Goal: Information Seeking & Learning: Learn about a topic

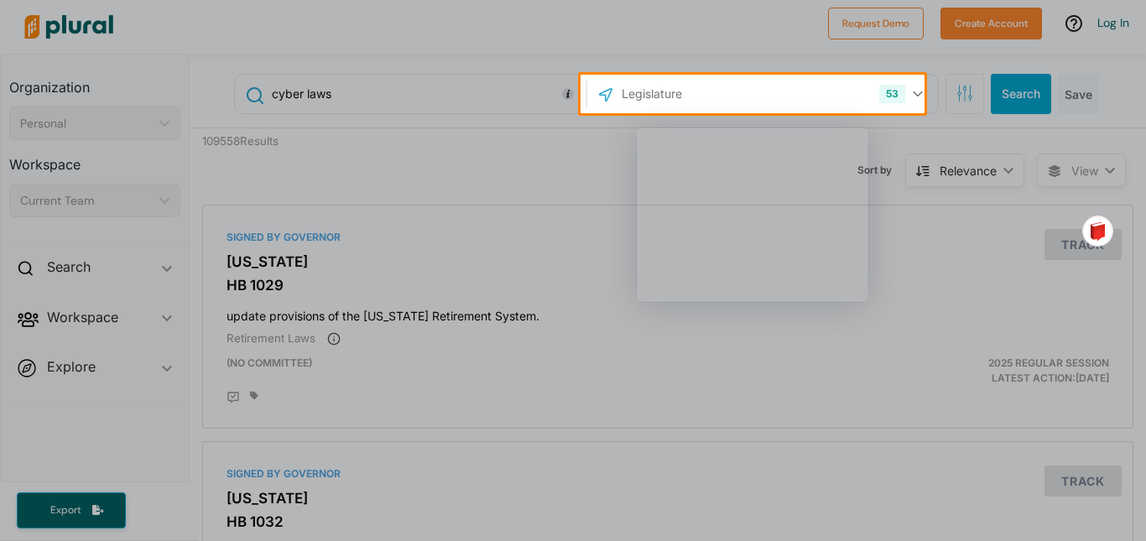
drag, startPoint x: 1136, startPoint y: 83, endPoint x: 609, endPoint y: 159, distance: 532.4
click at [609, 159] on div "Product tour overlay" at bounding box center [573, 270] width 1146 height 541
click at [902, 93] on div "Product tour overlay" at bounding box center [573, 270] width 1146 height 541
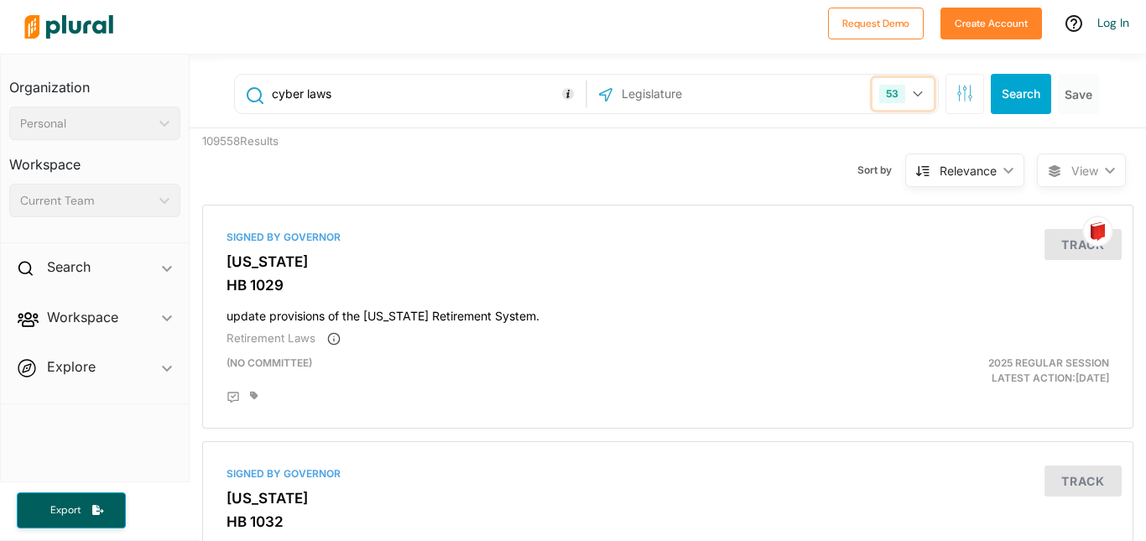
click at [913, 94] on icon "button" at bounding box center [918, 94] width 10 height 7
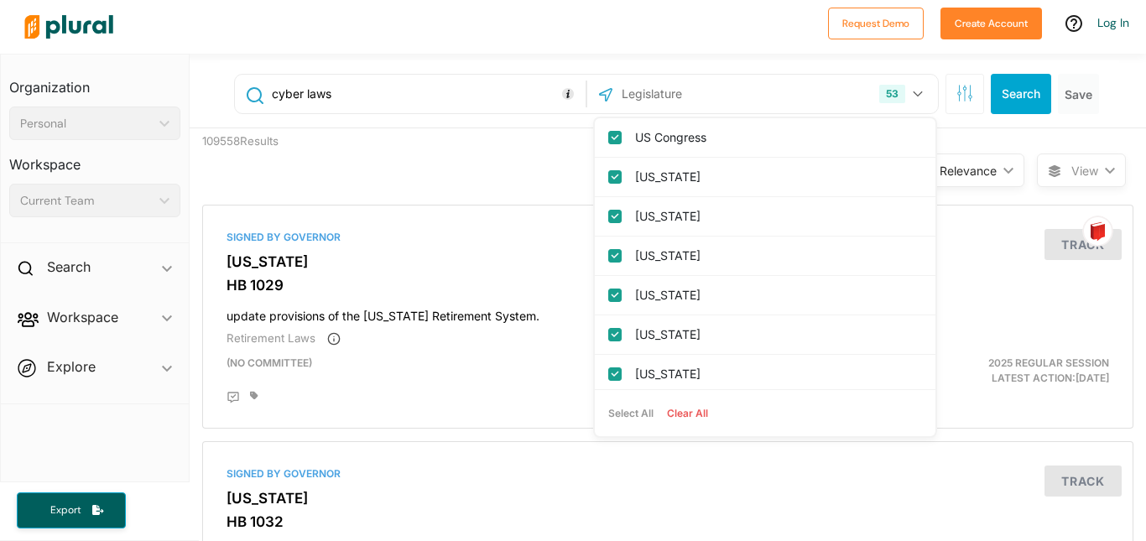
click at [690, 414] on button "Clear All" at bounding box center [687, 413] width 55 height 25
checkbox input "false"
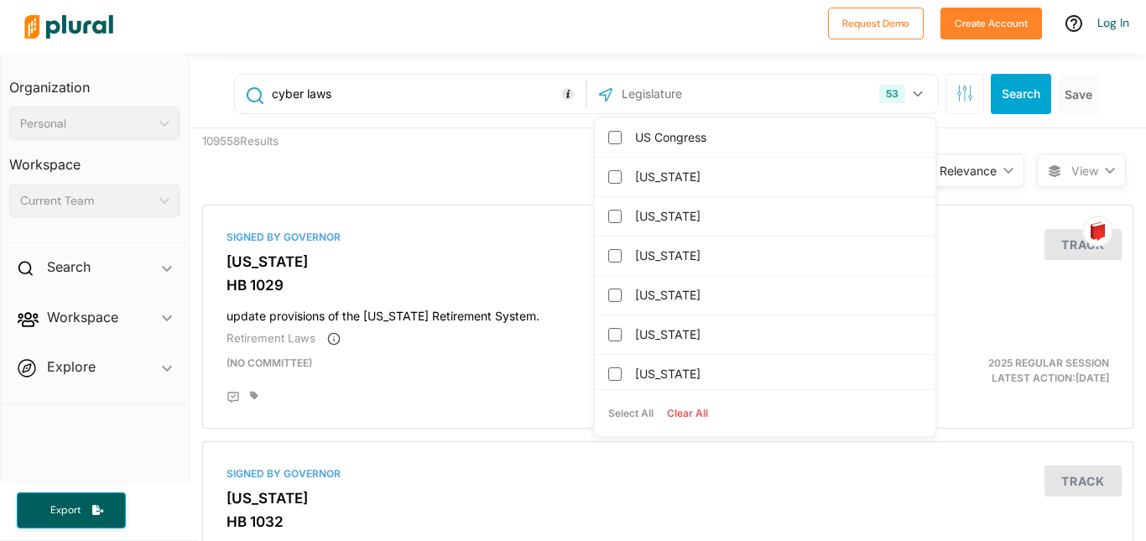
checkbox input "false"
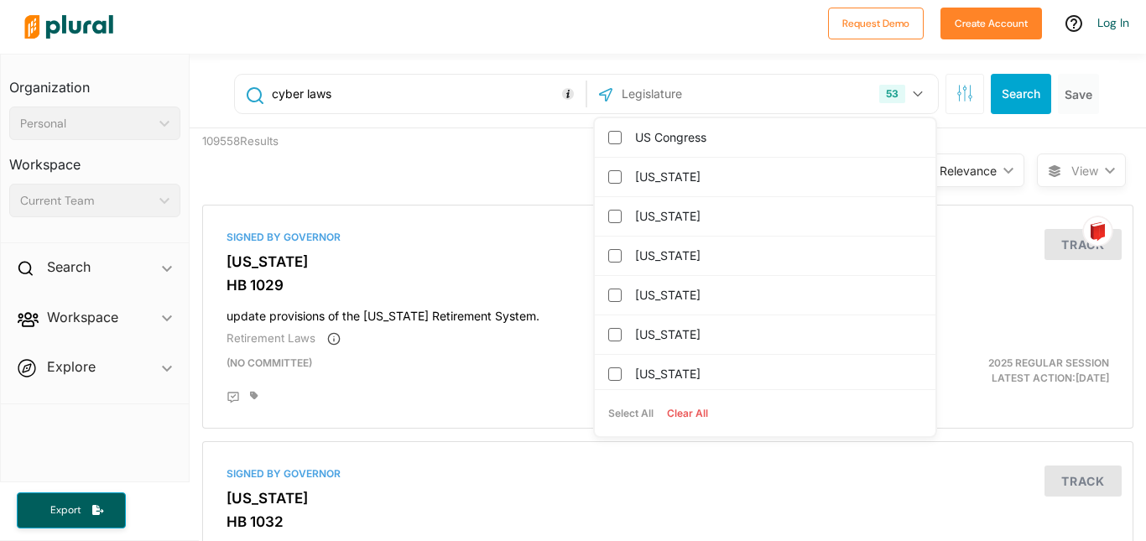
checkbox columbia "false"
checkbox input "false"
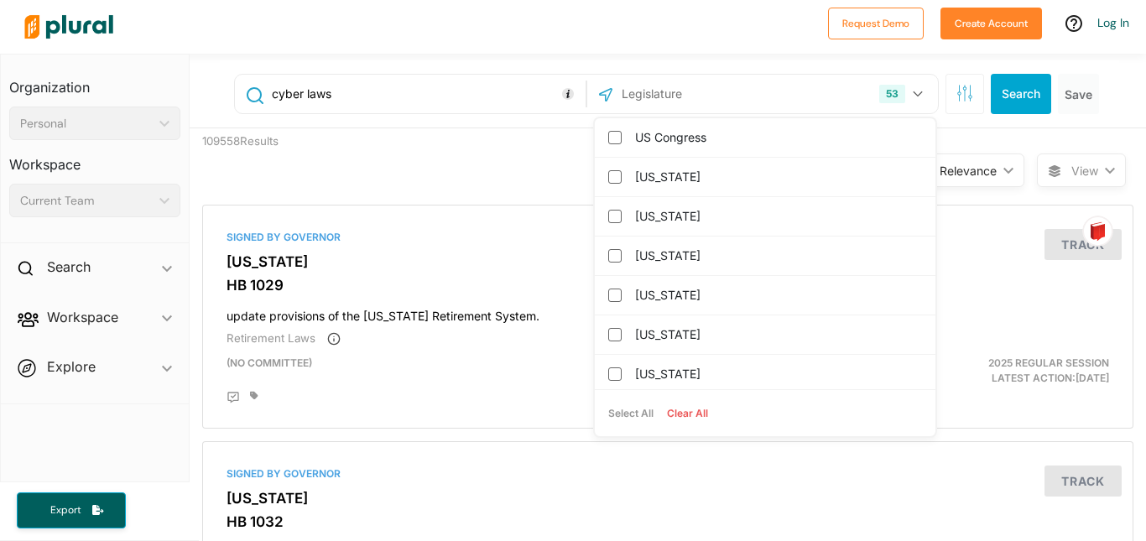
checkbox input "false"
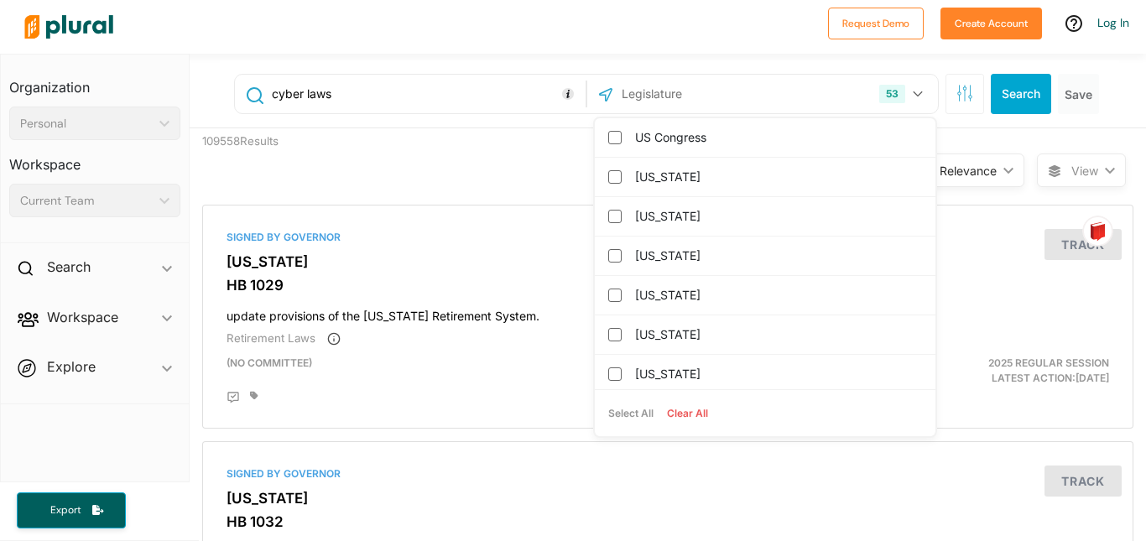
checkbox input "false"
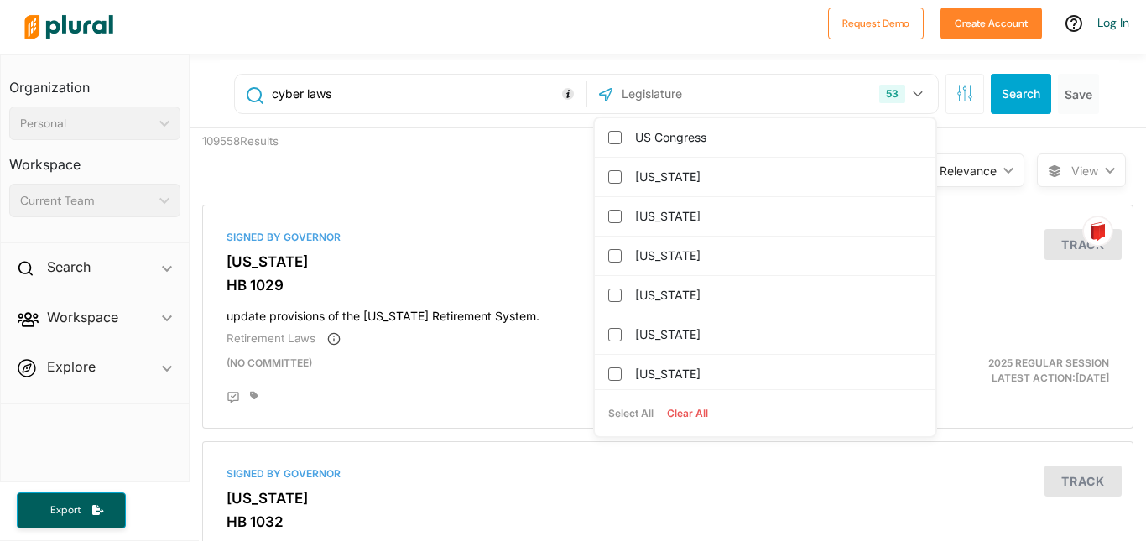
checkbox input "false"
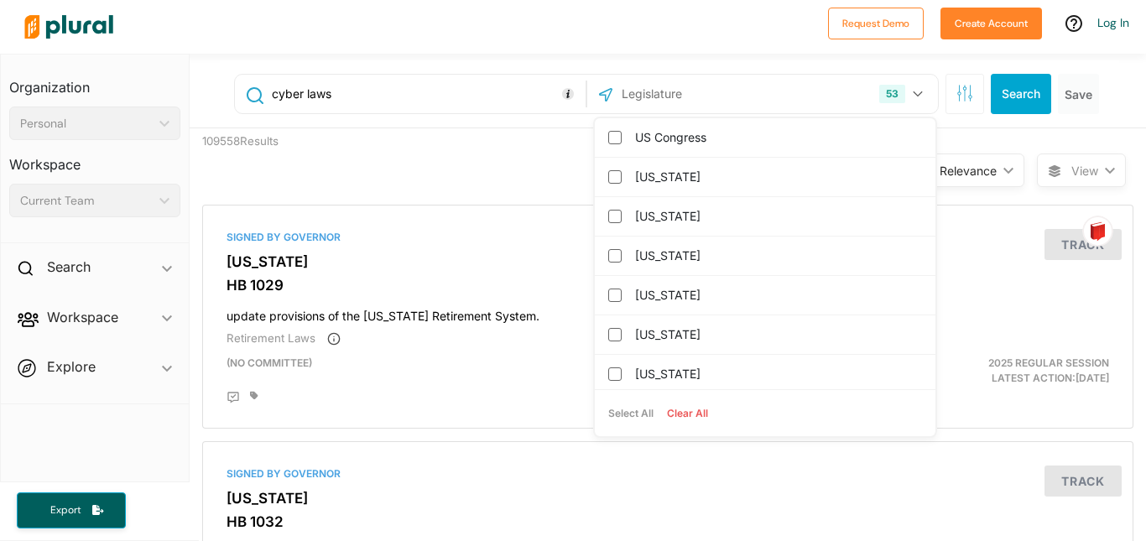
checkbox input "false"
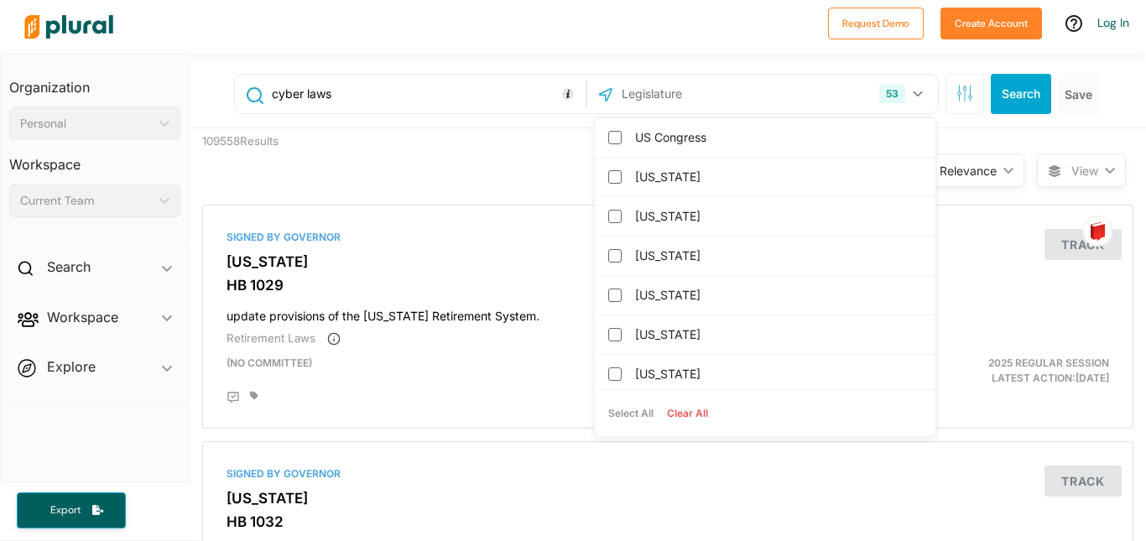
checkbox input "false"
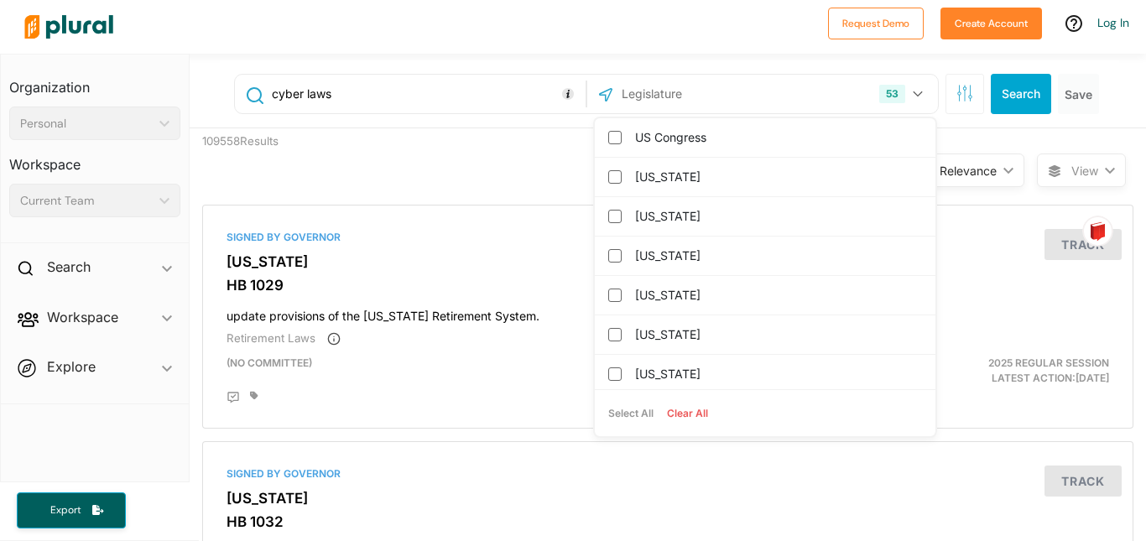
checkbox input "false"
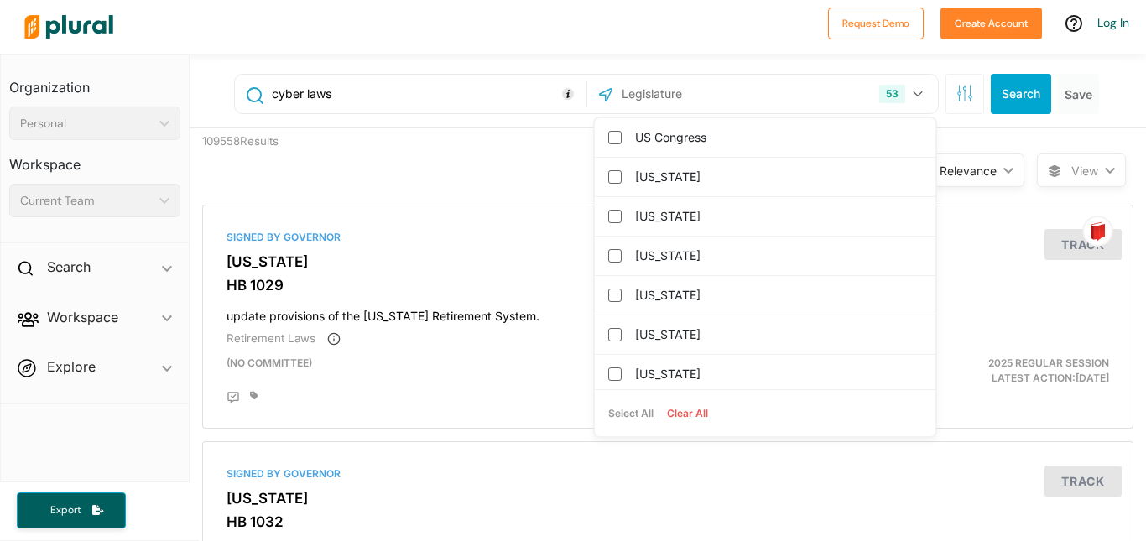
checkbox input "false"
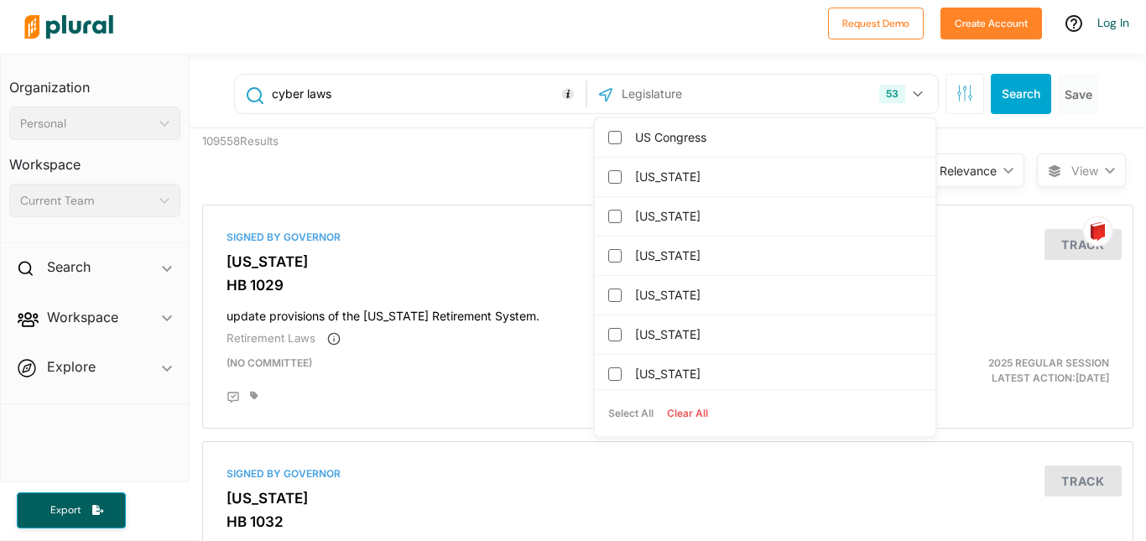
checkbox input "false"
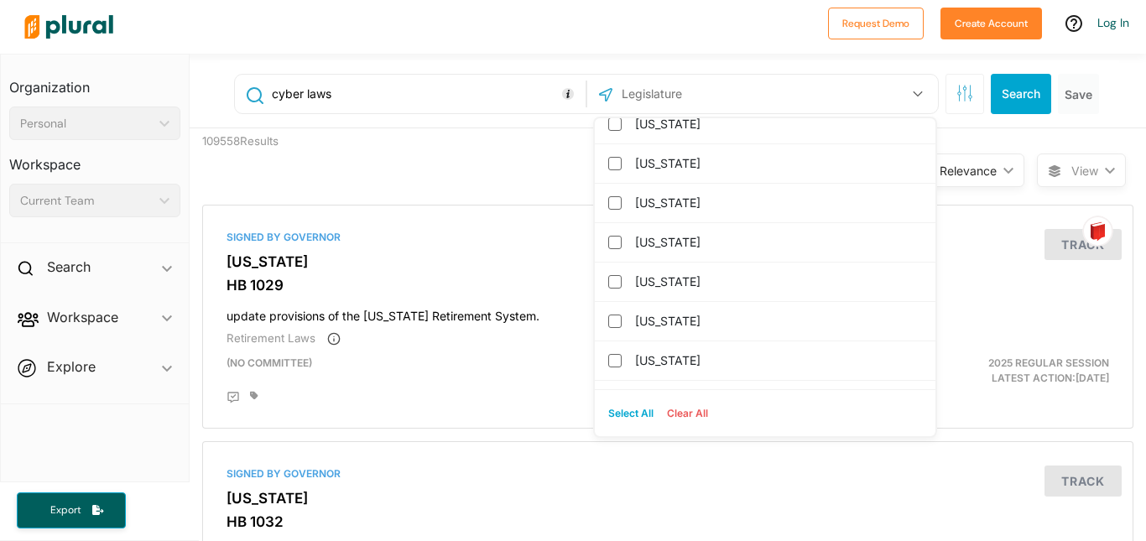
scroll to position [1637, 0]
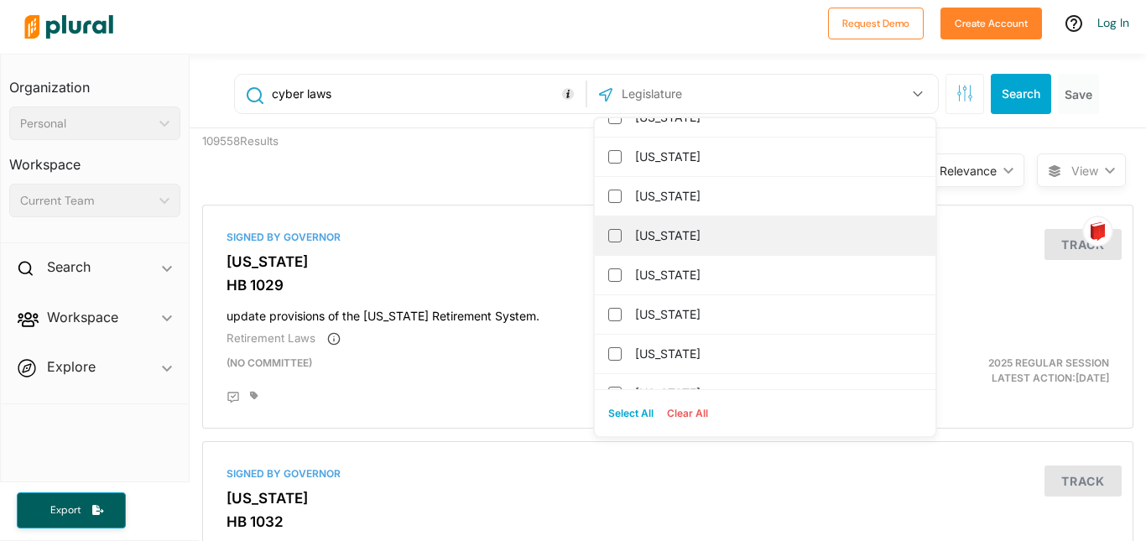
click at [635, 237] on label "[US_STATE]" at bounding box center [777, 235] width 284 height 25
click at [622, 237] on input "[US_STATE]" at bounding box center [614, 235] width 13 height 13
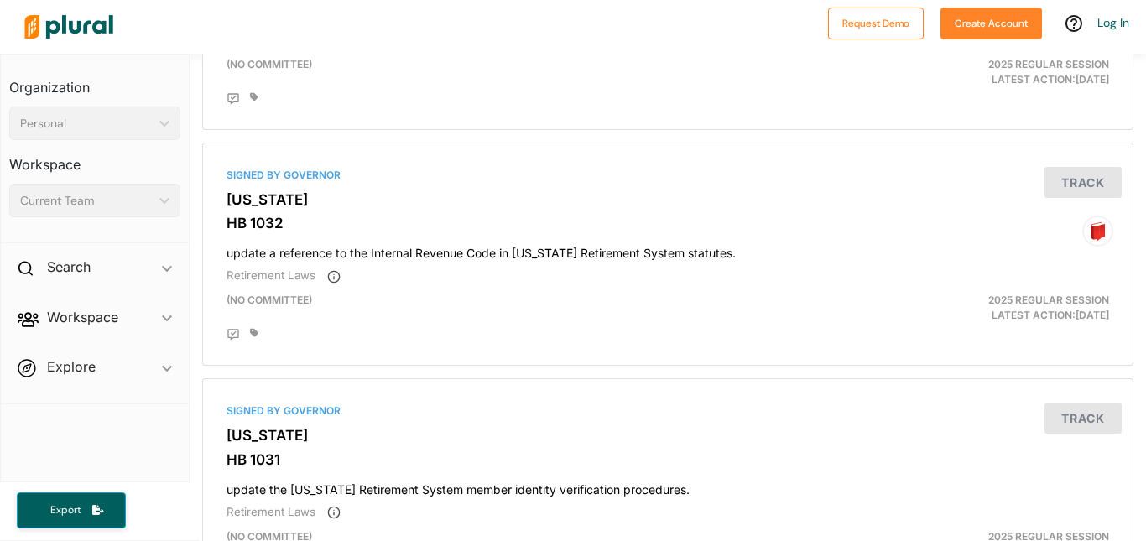
scroll to position [0, 0]
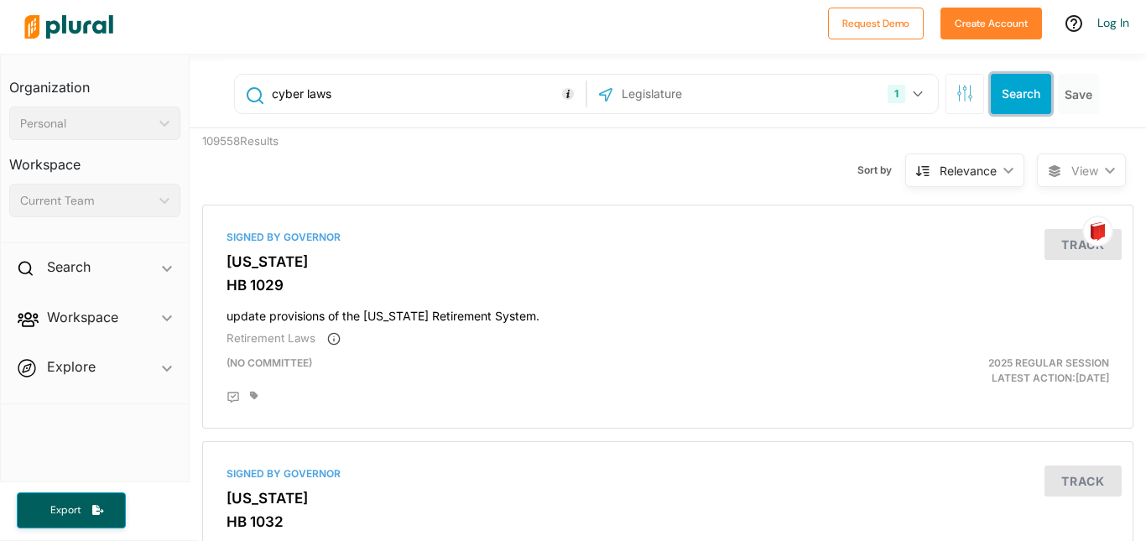
click at [1016, 98] on button "Search" at bounding box center [1021, 94] width 60 height 40
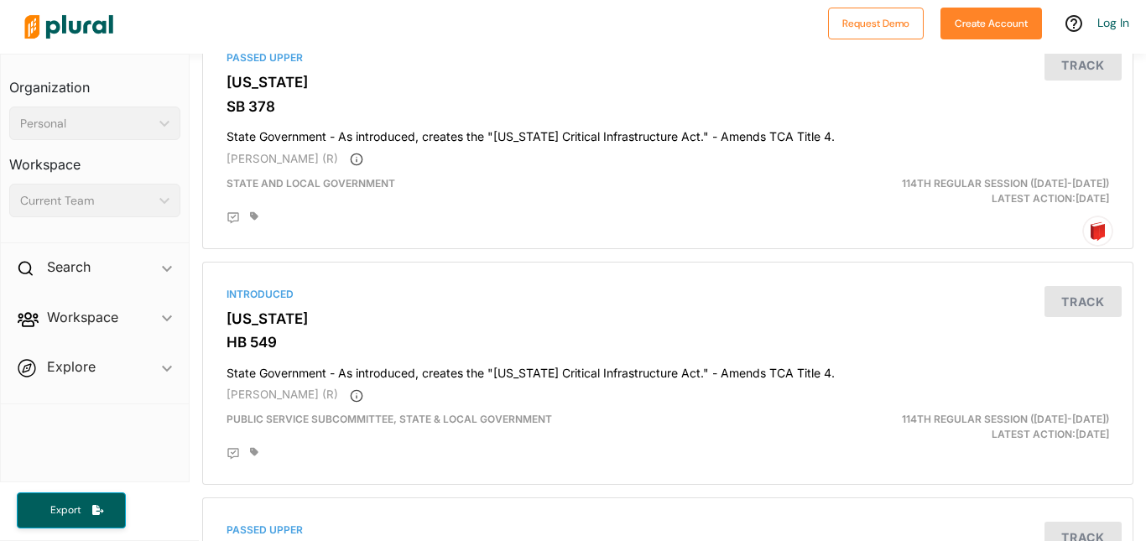
scroll to position [1921, 0]
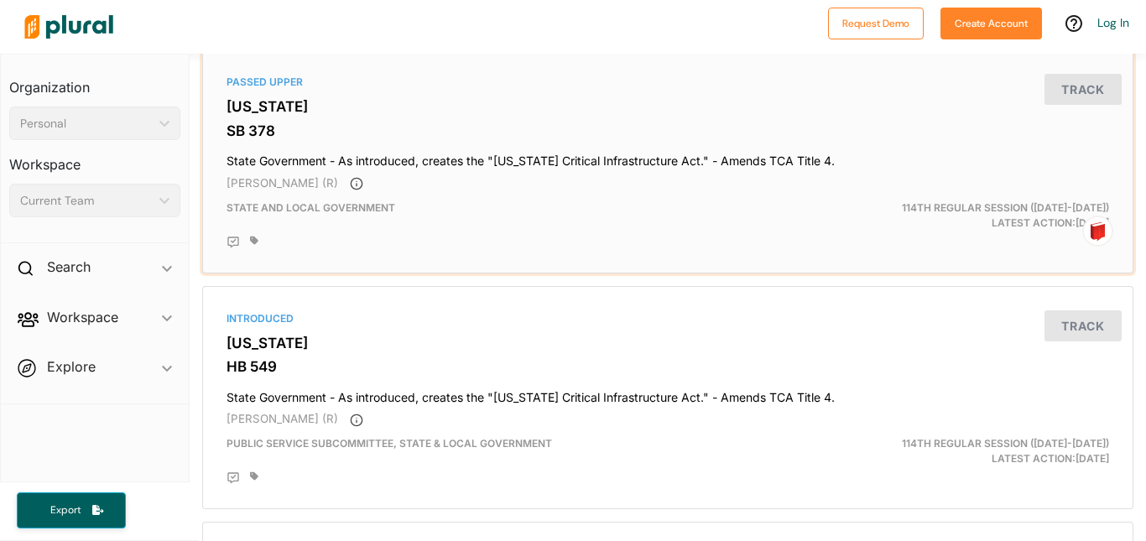
click at [413, 135] on h3 "SB 378" at bounding box center [668, 130] width 883 height 17
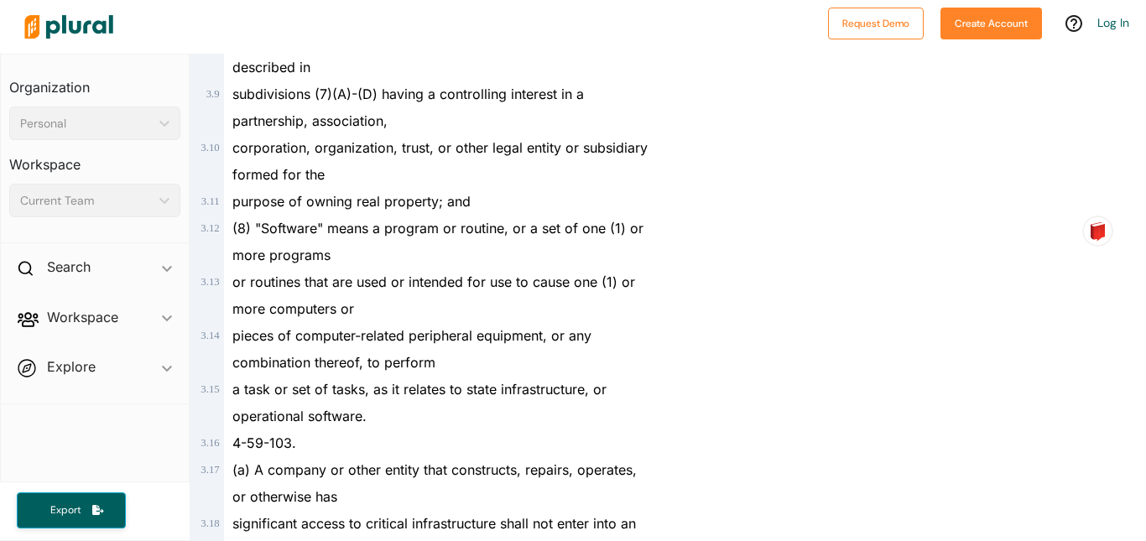
scroll to position [2483, 0]
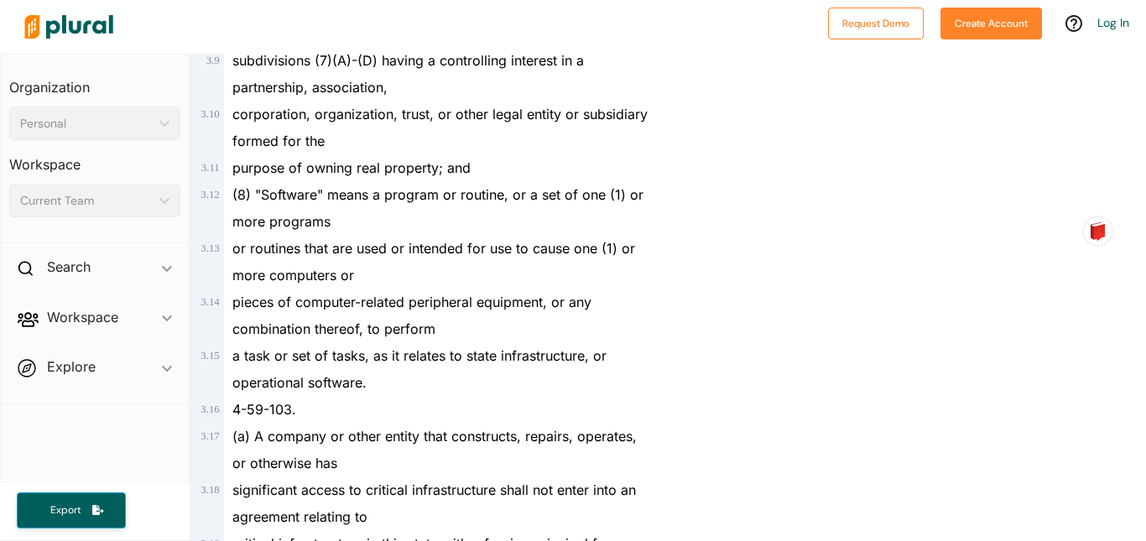
scroll to position [2450, 0]
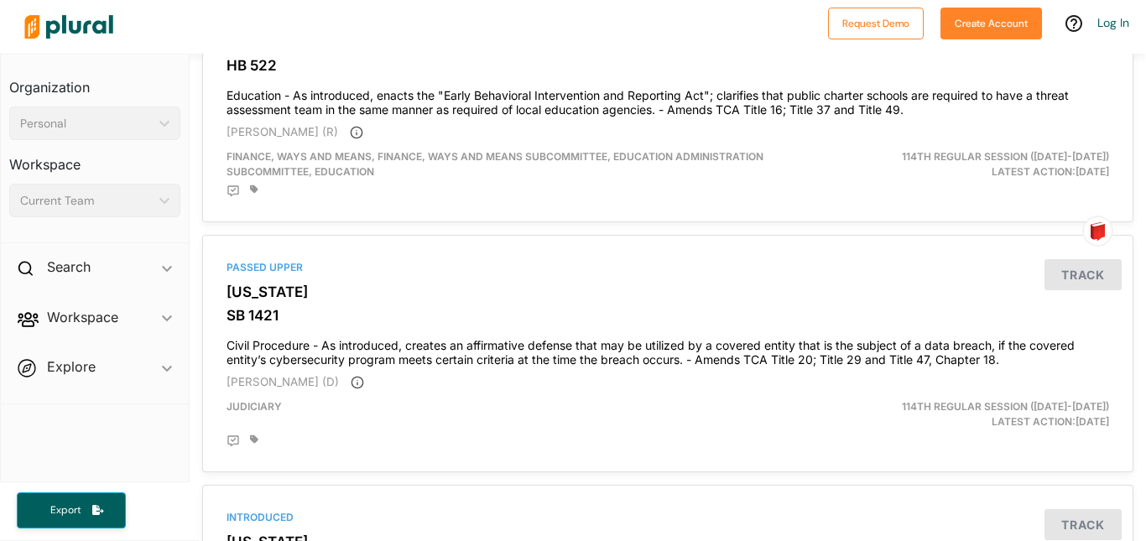
scroll to position [1266, 0]
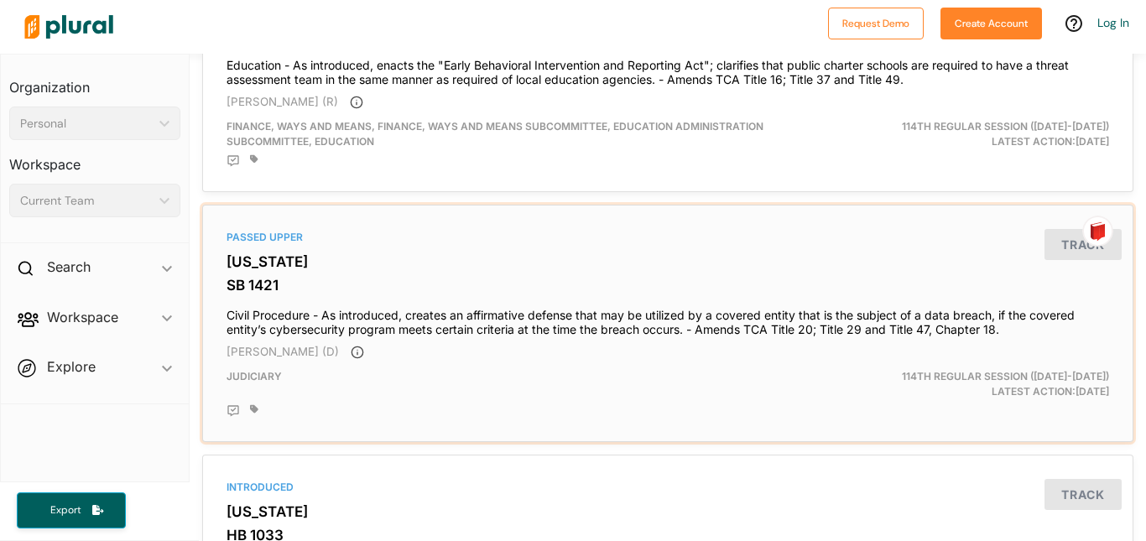
click at [420, 277] on h3 "SB 1421" at bounding box center [668, 285] width 883 height 17
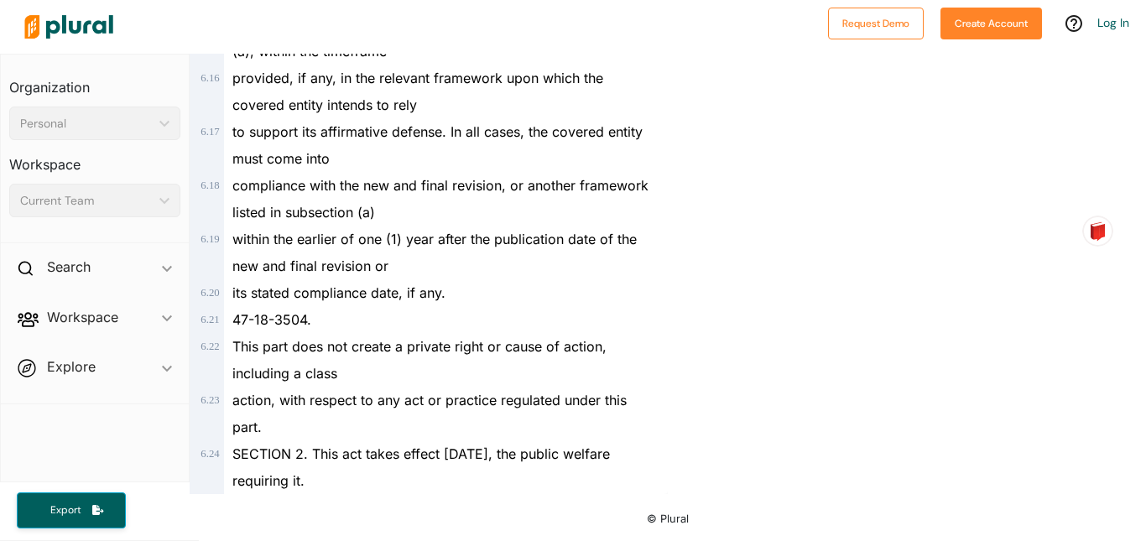
scroll to position [5876, 0]
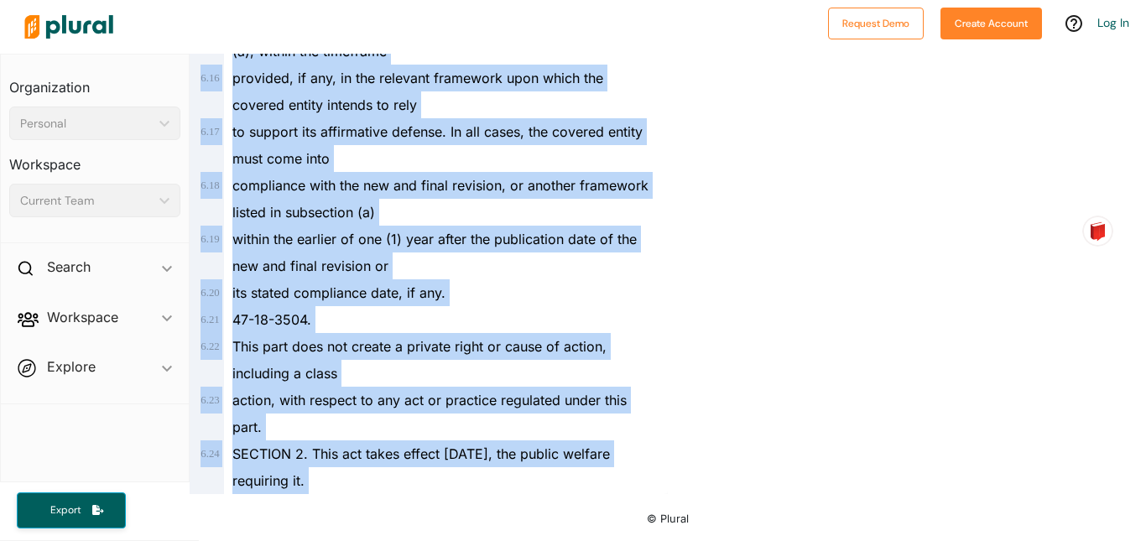
drag, startPoint x: 252, startPoint y: 163, endPoint x: 963, endPoint y: 459, distance: 770.7
copy div "A covered entity may not claim an affirmative defense under this section if 4 .…"
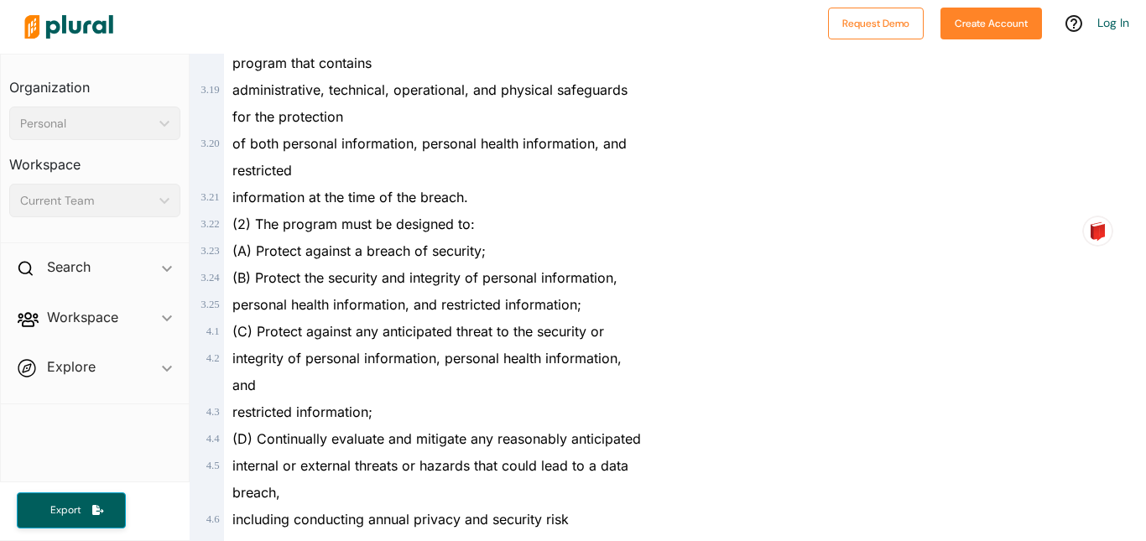
scroll to position [0, 0]
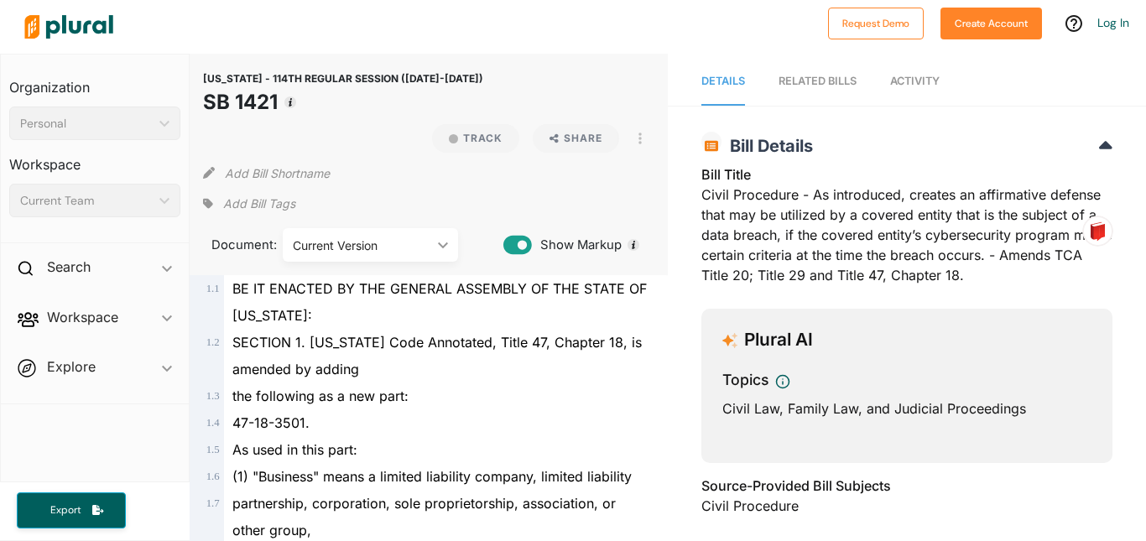
drag, startPoint x: 472, startPoint y: 71, endPoint x: 461, endPoint y: 92, distance: 24.0
click at [461, 92] on div "[US_STATE] - 114TH REGULAR SESSION ([DATE]-[DATE]) SB 1421 Track Share View PDF…" at bounding box center [428, 92] width 451 height 50
copy header "[US_STATE] - 114TH REGULAR SESSION ([DATE]-[DATE]) SB 1421"
click at [929, 84] on span "Activity" at bounding box center [915, 81] width 50 height 13
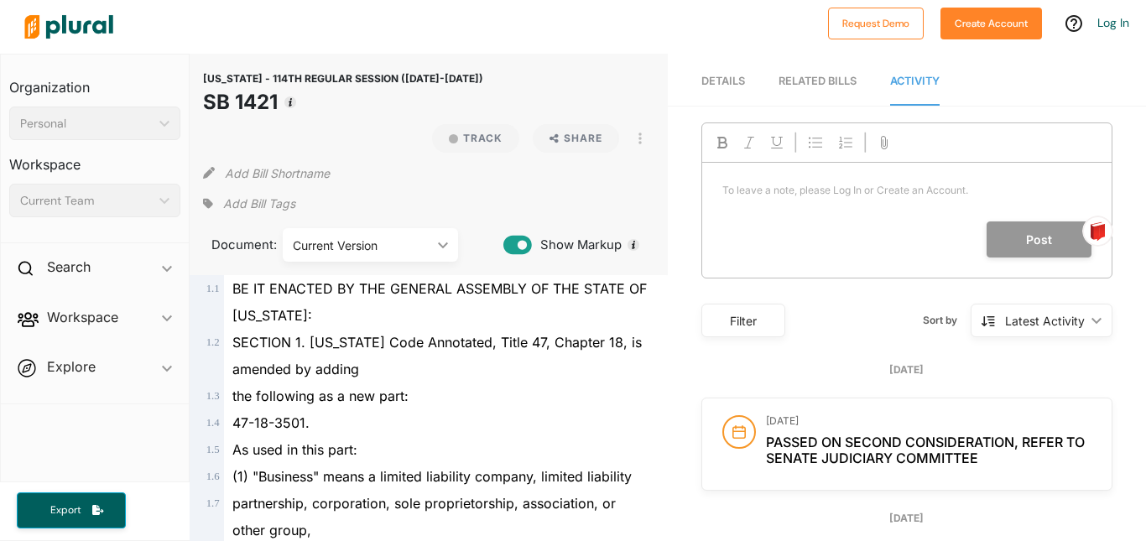
click at [815, 86] on div "RELATED BILLS" at bounding box center [818, 81] width 78 height 16
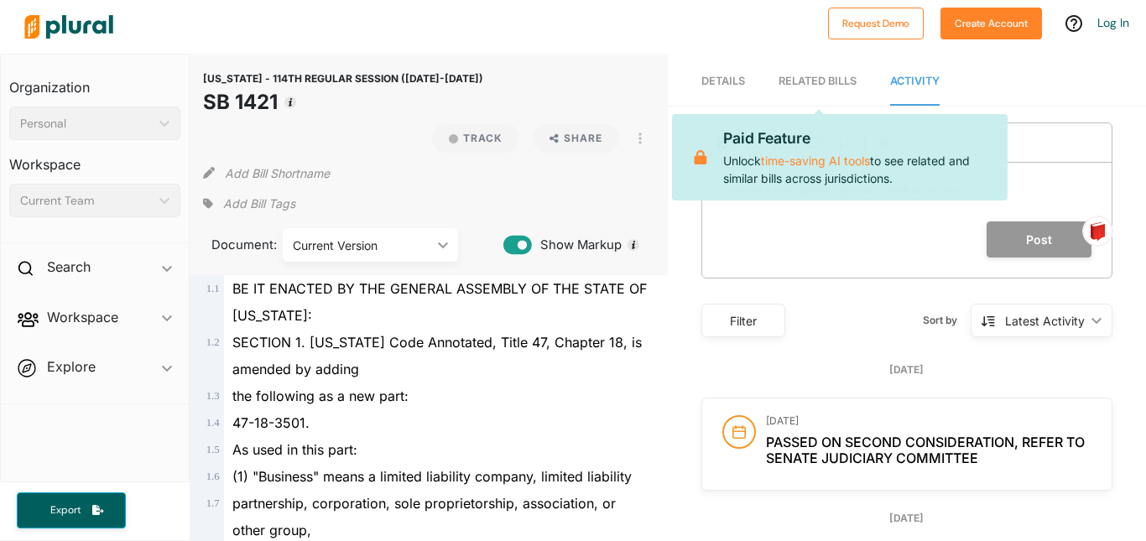
click at [719, 81] on span "Details" at bounding box center [723, 81] width 44 height 13
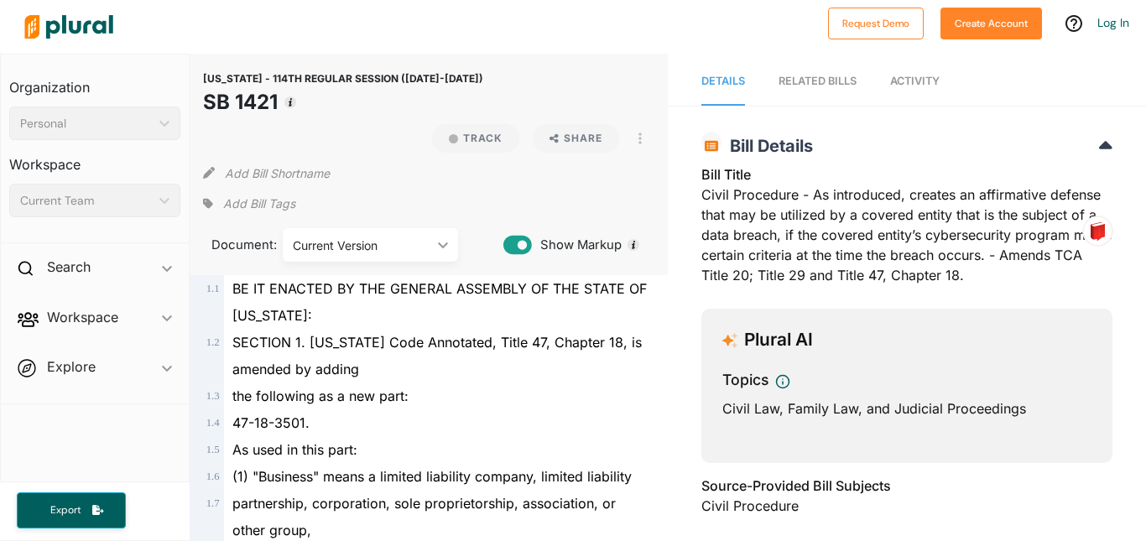
click at [1088, 373] on div "[US_STATE] - 114TH REGULAR SESSION ([DATE]-[DATE]) SB 1421 Bill Details Bill Ti…" at bounding box center [907, 444] width 478 height 644
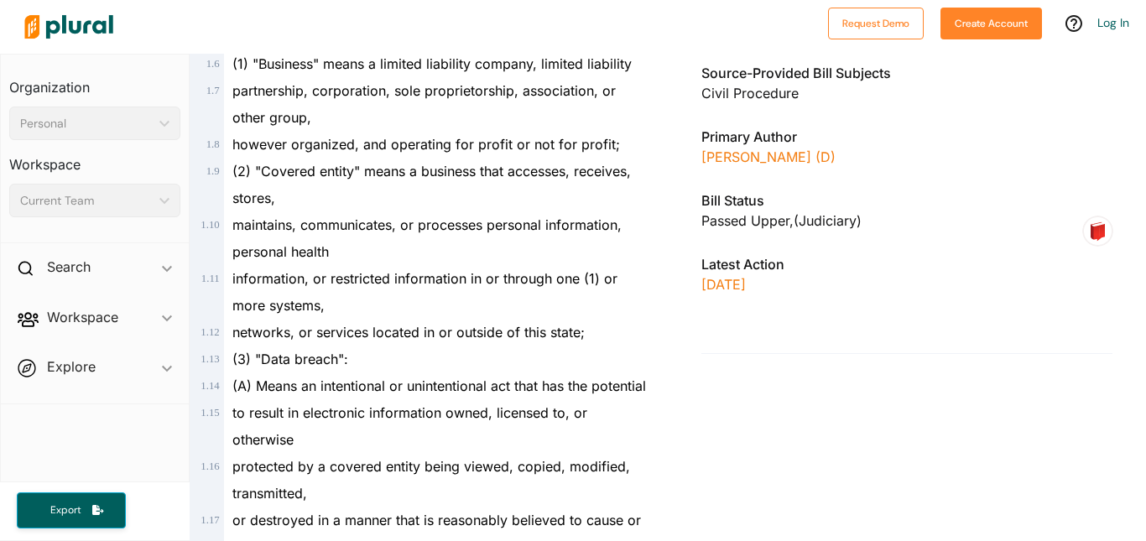
scroll to position [336, 0]
